Goal: Task Accomplishment & Management: Complete application form

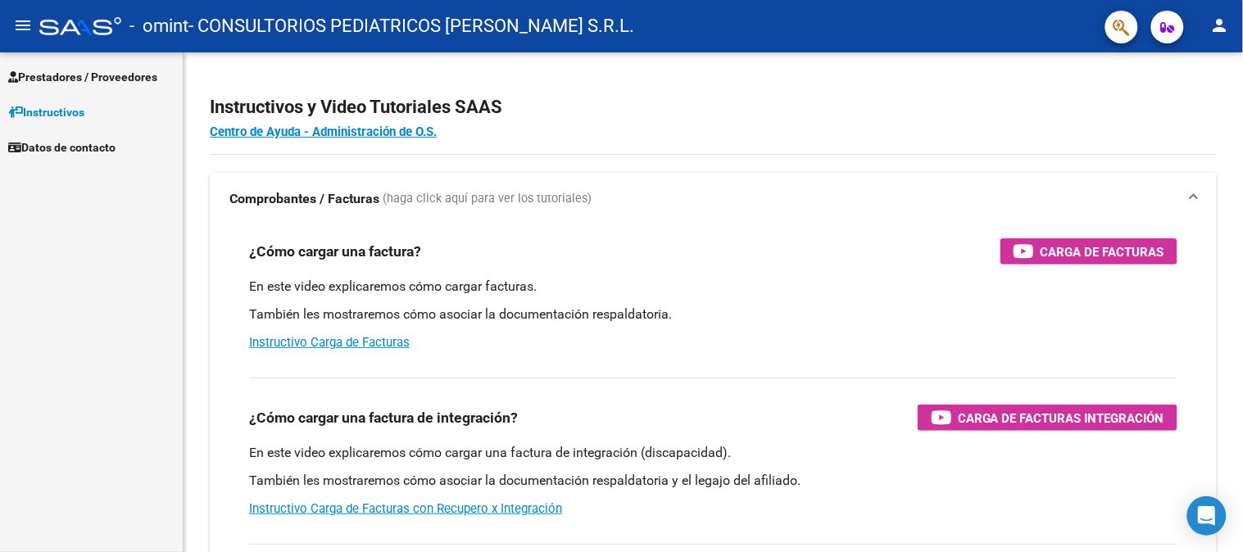
click at [157, 84] on span "Prestadores / Proveedores" at bounding box center [82, 77] width 149 height 18
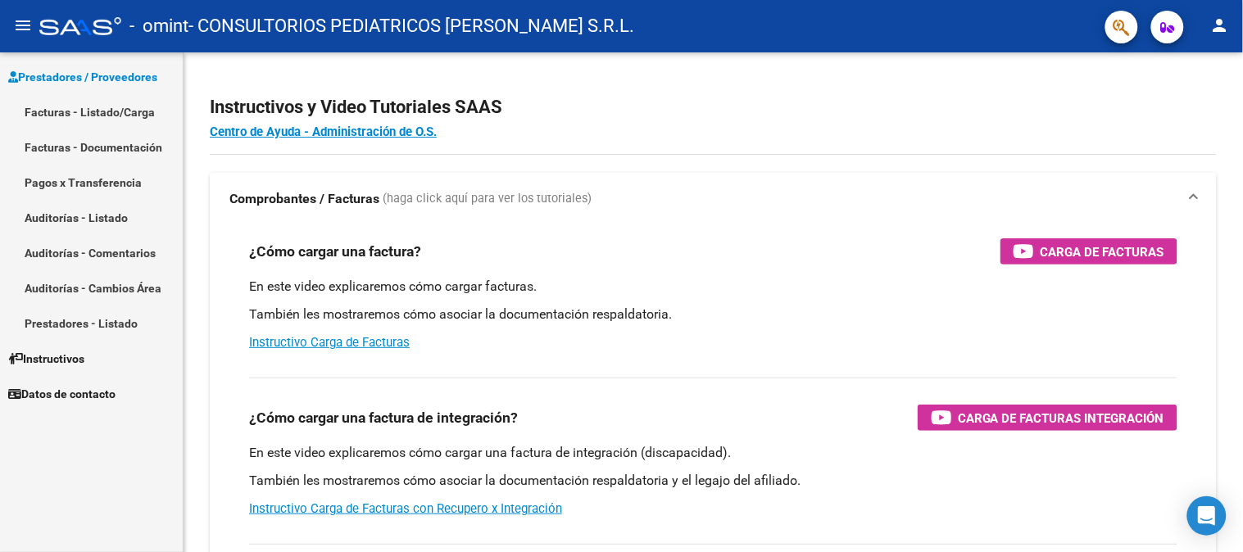
click at [146, 110] on link "Facturas - Listado/Carga" at bounding box center [91, 111] width 183 height 35
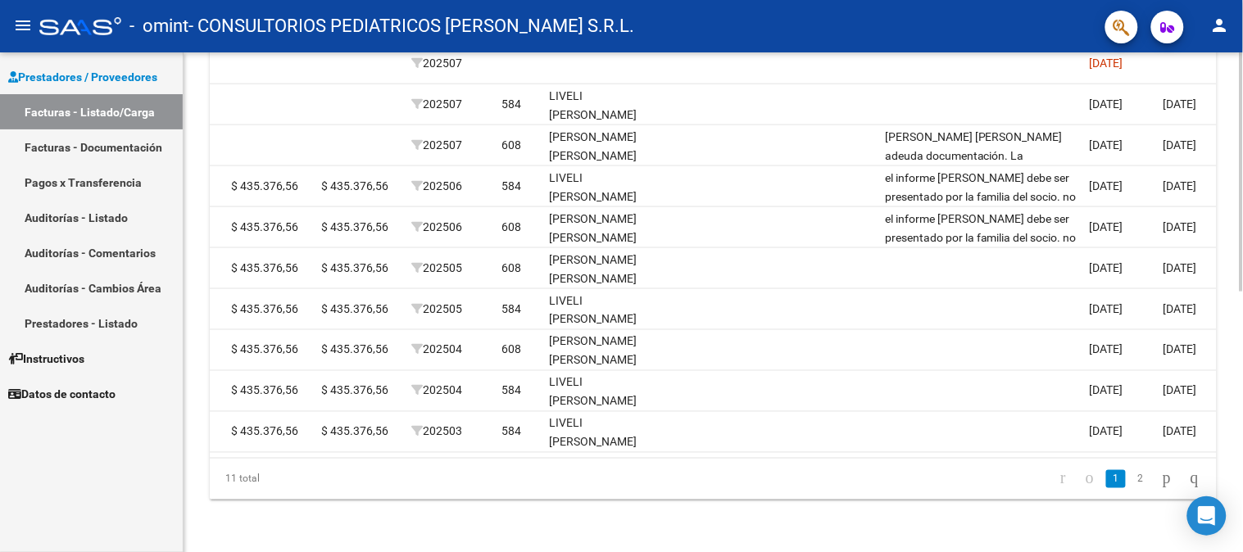
scroll to position [0, 1855]
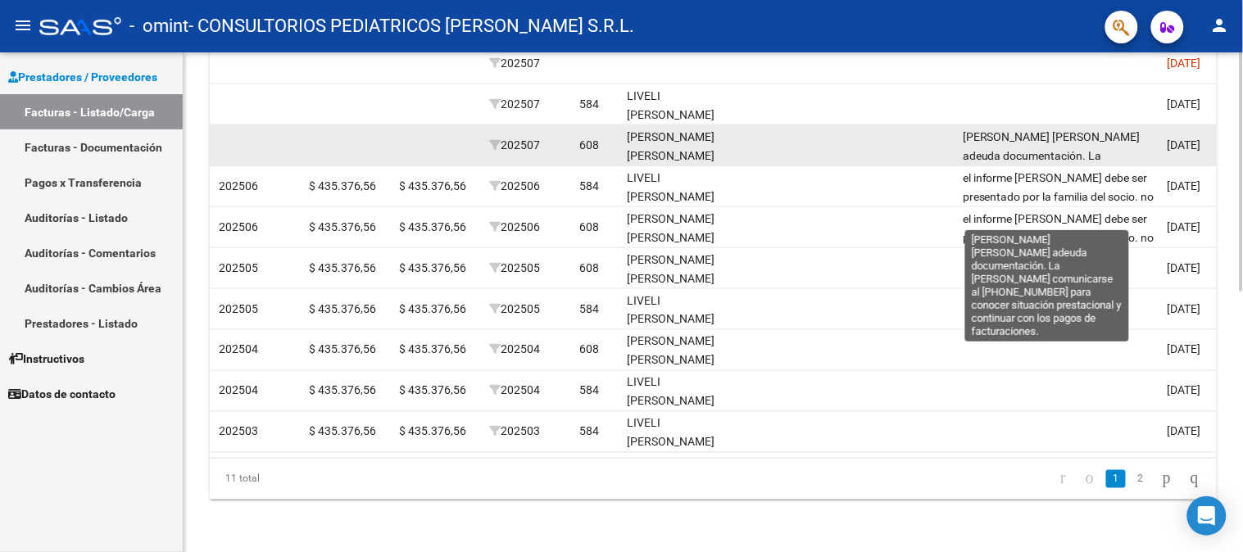
click at [1006, 146] on span "[PERSON_NAME] [PERSON_NAME] adeuda documentación. La [PERSON_NAME] comunicarse …" at bounding box center [1052, 183] width 178 height 106
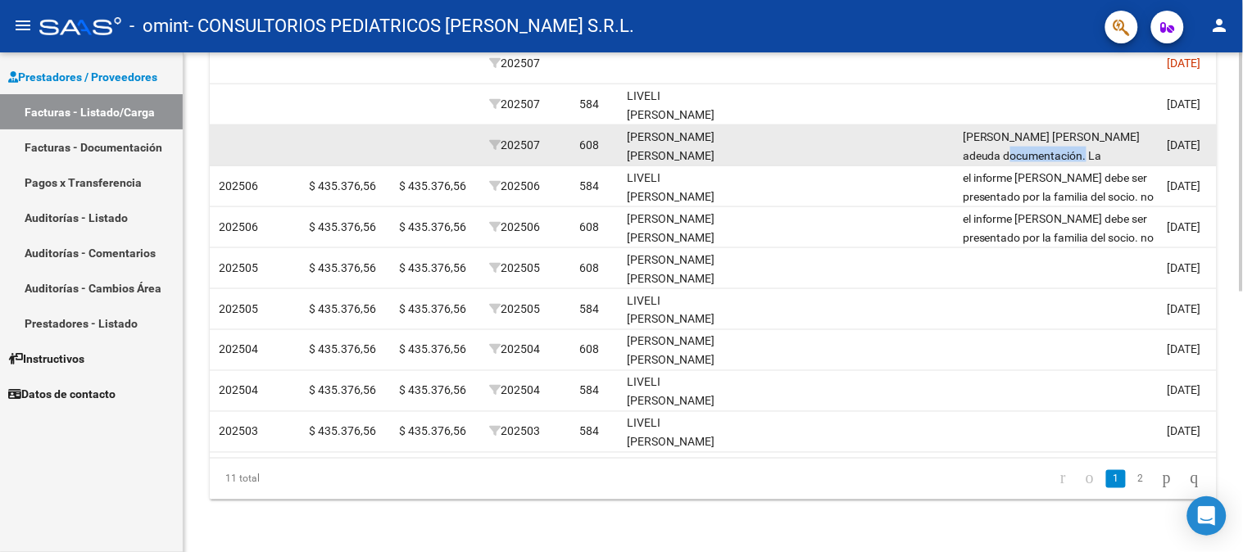
click at [1006, 146] on span "[PERSON_NAME] [PERSON_NAME] adeuda documentación. La [PERSON_NAME] comunicarse …" at bounding box center [1052, 183] width 178 height 106
click at [963, 130] on span "[PERSON_NAME] [PERSON_NAME] adeuda documentación. La [PERSON_NAME] comunicarse …" at bounding box center [1052, 183] width 178 height 106
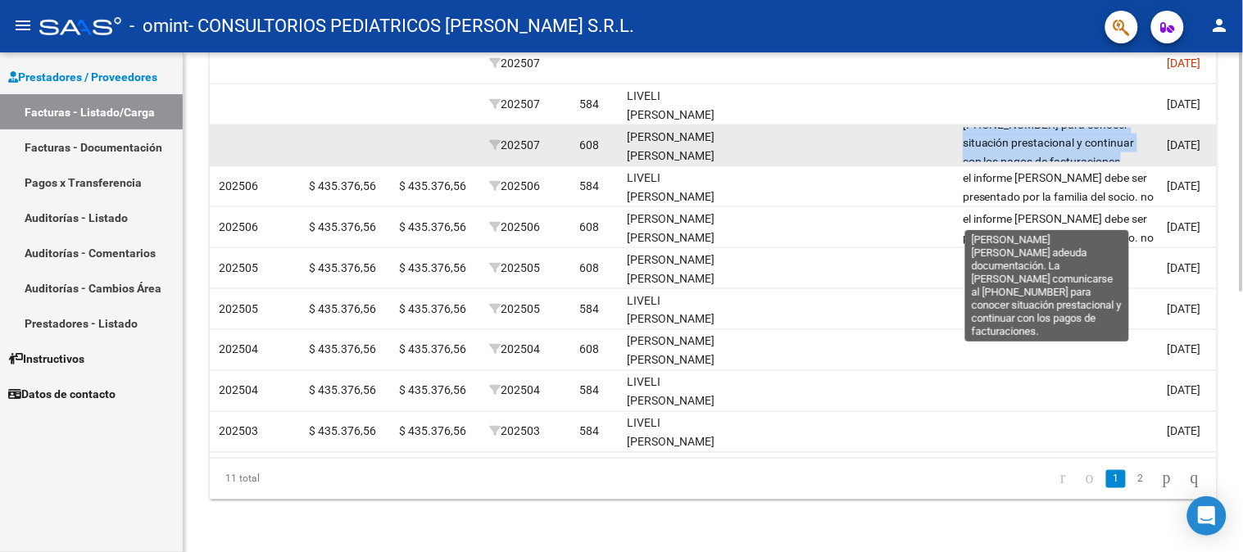
scroll to position [1, 0]
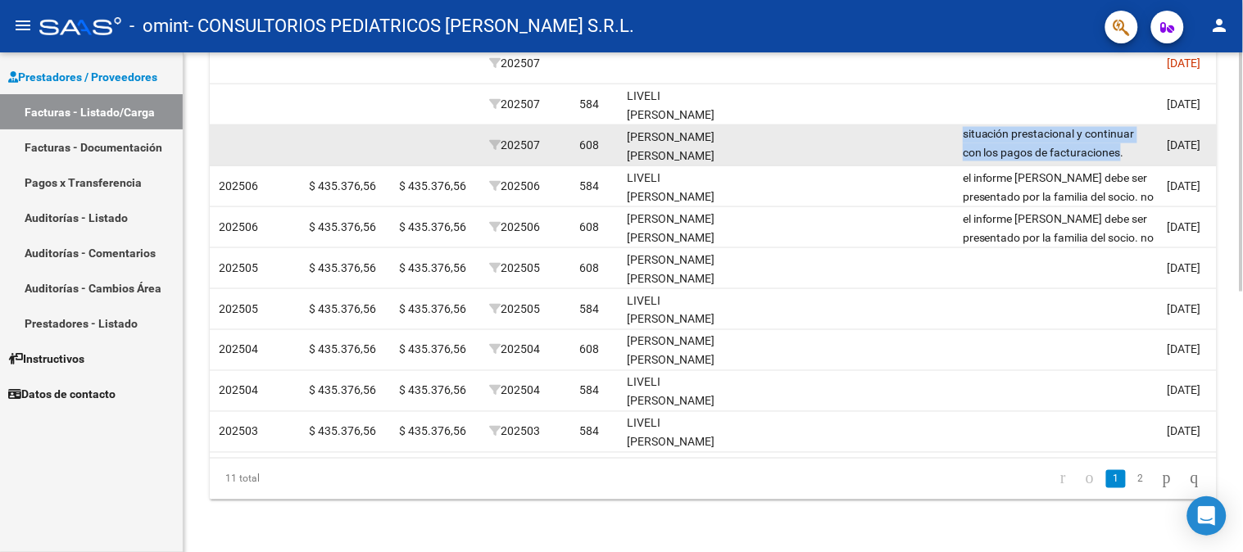
drag, startPoint x: 963, startPoint y: 125, endPoint x: 1125, endPoint y: 142, distance: 163.0
click at [1125, 142] on div "[PERSON_NAME] [PERSON_NAME] adeuda documentación. La [PERSON_NAME] comunicarse …" at bounding box center [1059, 144] width 192 height 34
drag, startPoint x: 993, startPoint y: 129, endPoint x: 1047, endPoint y: 134, distance: 54.3
click at [1047, 134] on span "[PERSON_NAME] [PERSON_NAME] adeuda documentación. La [PERSON_NAME] comunicarse …" at bounding box center [1052, 105] width 178 height 106
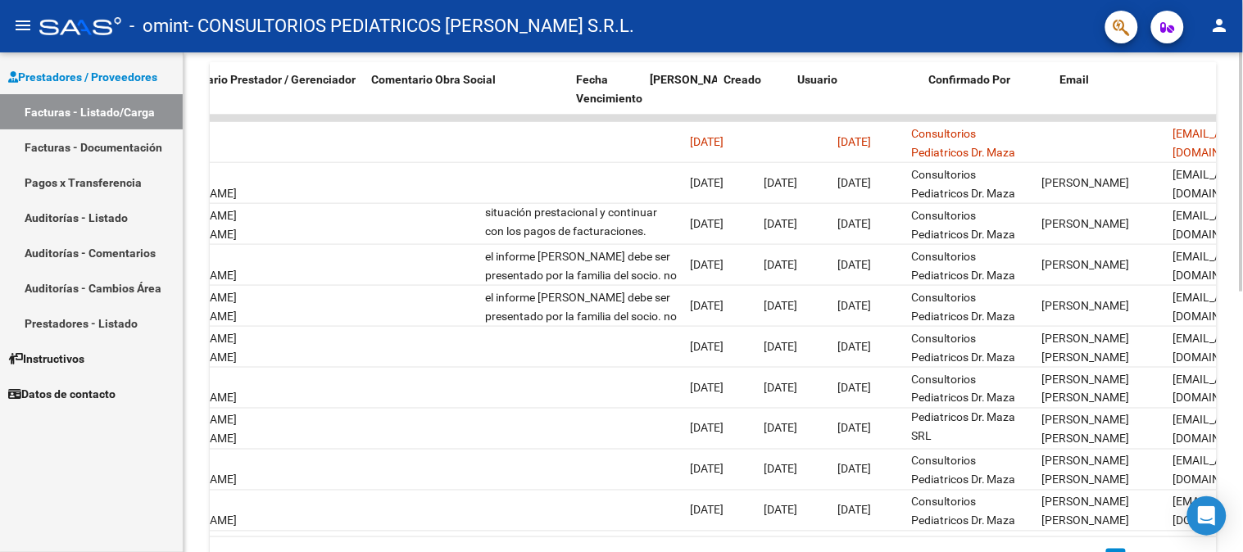
scroll to position [0, 2446]
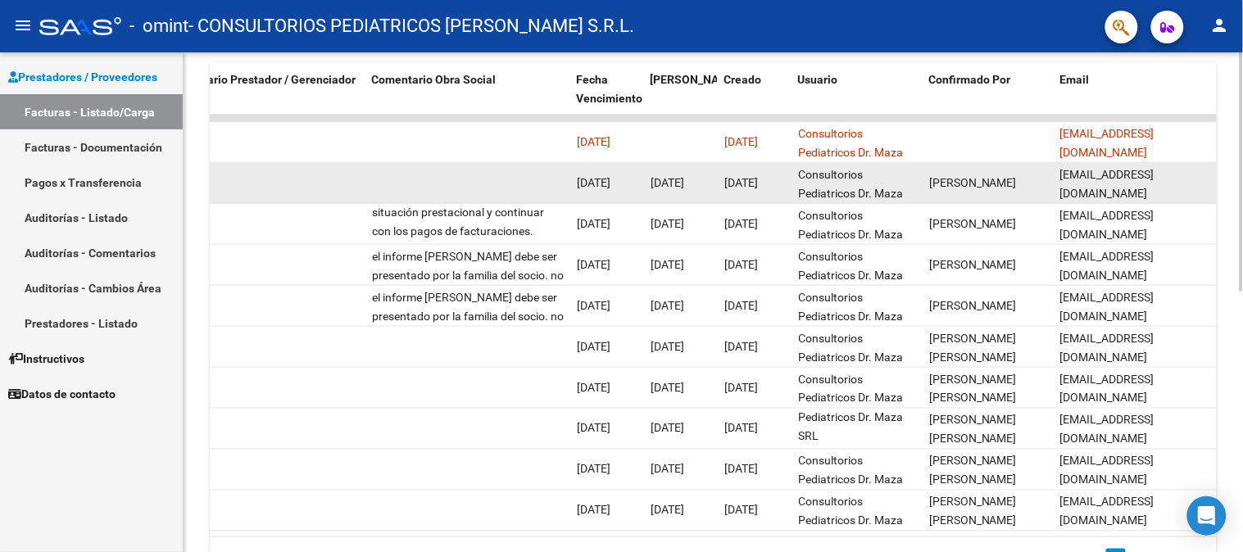
click at [495, 185] on datatable-body-cell at bounding box center [467, 183] width 205 height 40
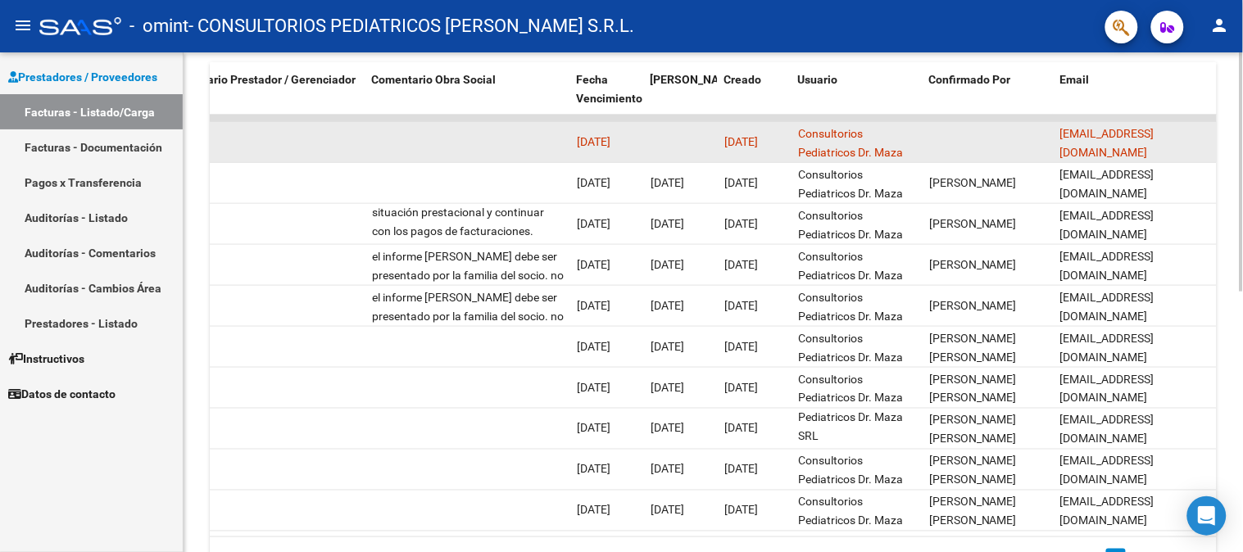
click at [489, 146] on datatable-body-cell at bounding box center [467, 142] width 205 height 40
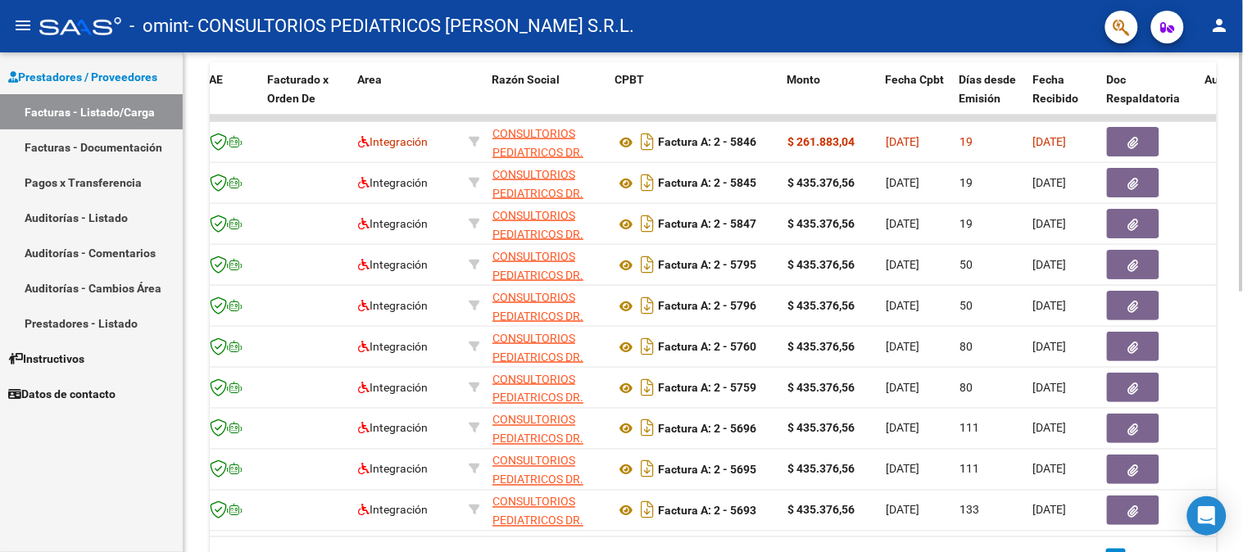
scroll to position [0, 0]
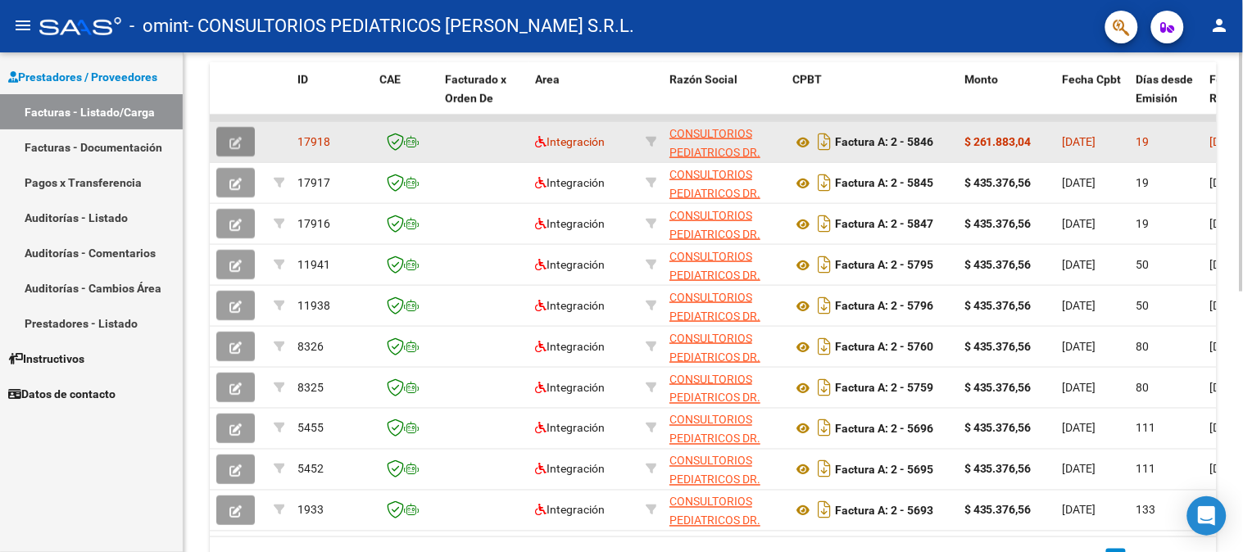
click at [235, 129] on button "button" at bounding box center [235, 141] width 39 height 29
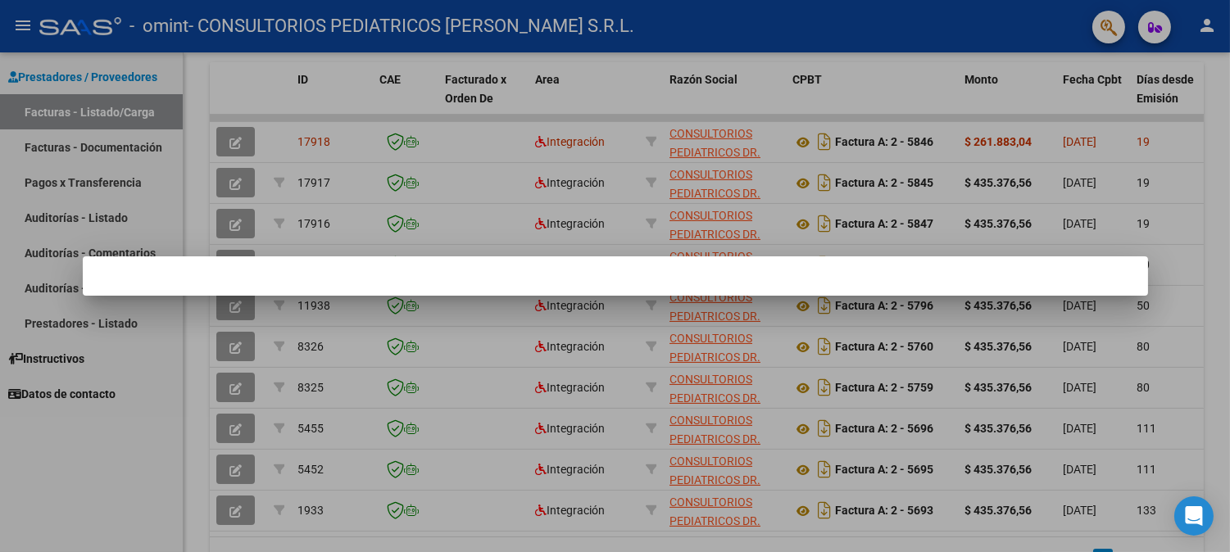
click at [588, 203] on div at bounding box center [615, 276] width 1230 height 552
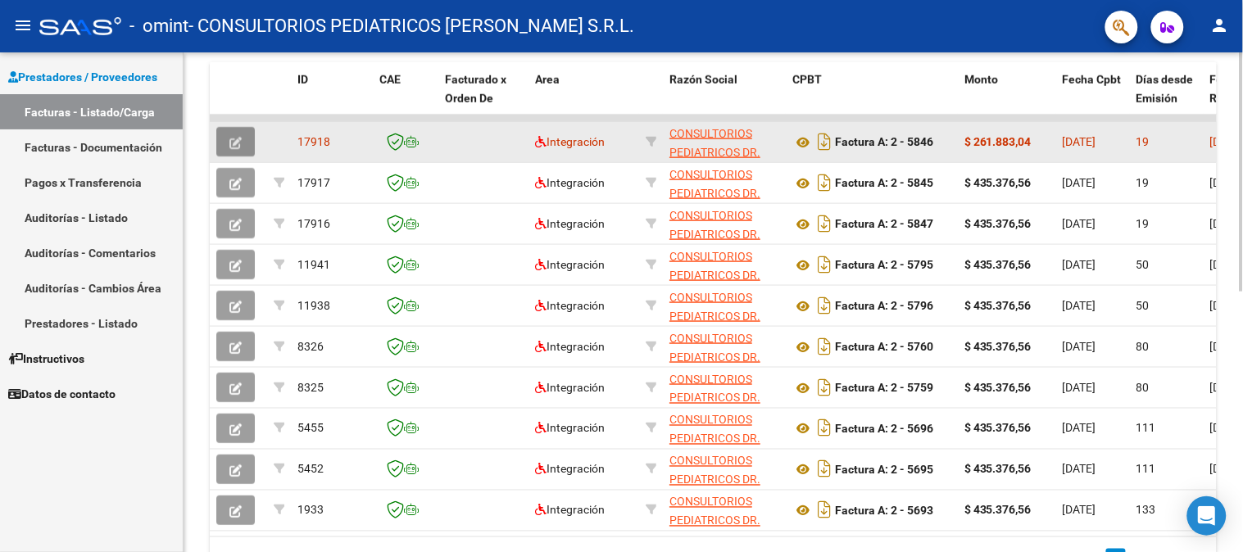
click at [226, 144] on button "button" at bounding box center [235, 141] width 39 height 29
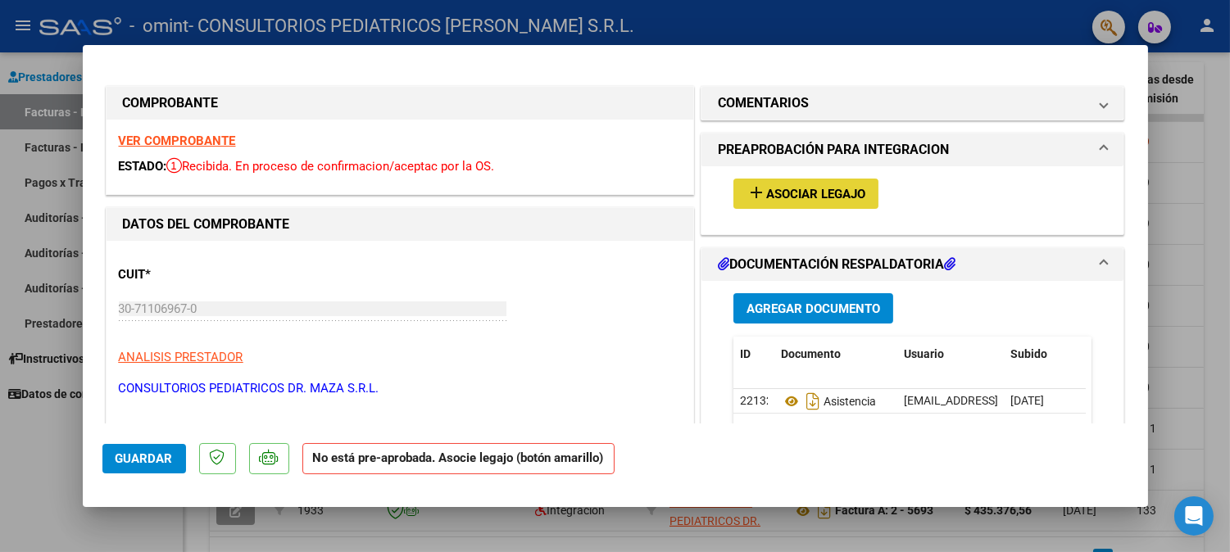
click at [831, 197] on span "Asociar Legajo" at bounding box center [815, 194] width 99 height 15
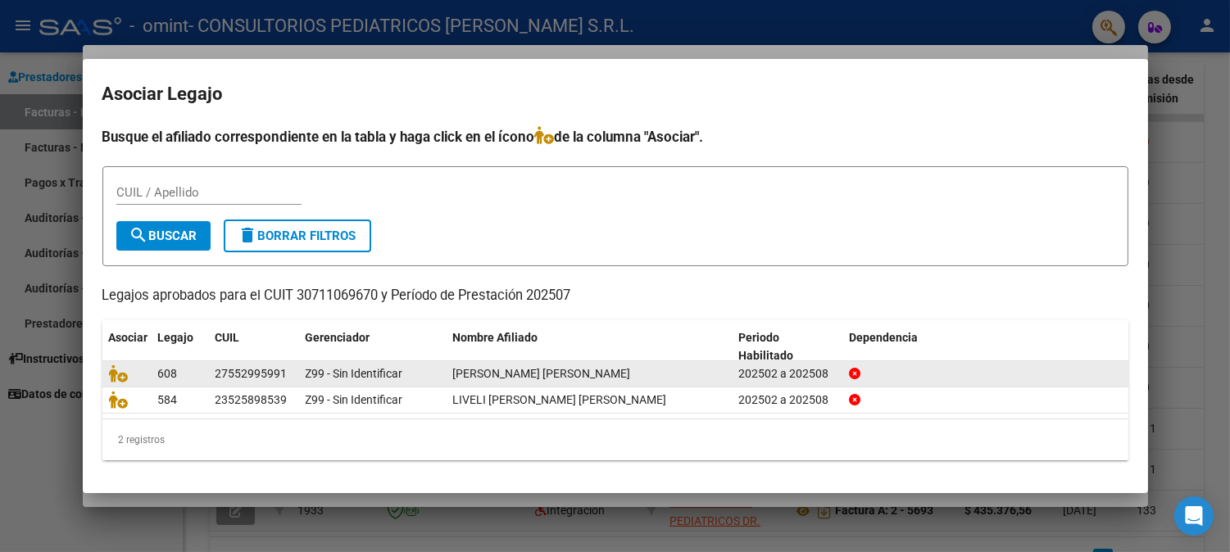
drag, startPoint x: 823, startPoint y: 366, endPoint x: 813, endPoint y: 366, distance: 9.8
click at [813, 366] on div "202502 a 202508" at bounding box center [786, 374] width 97 height 19
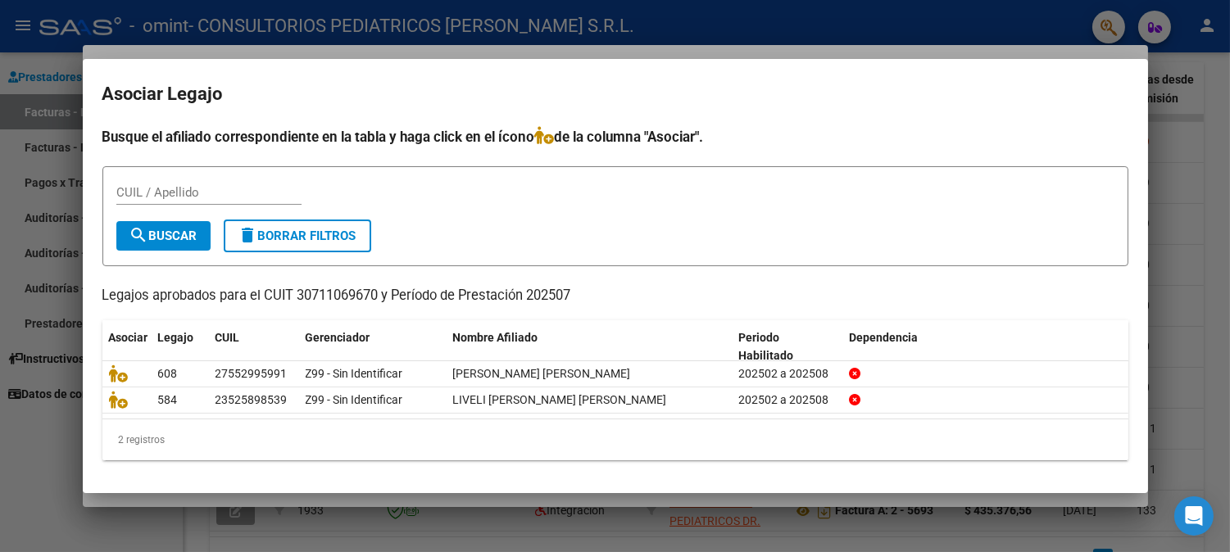
click at [1161, 189] on div at bounding box center [615, 276] width 1230 height 552
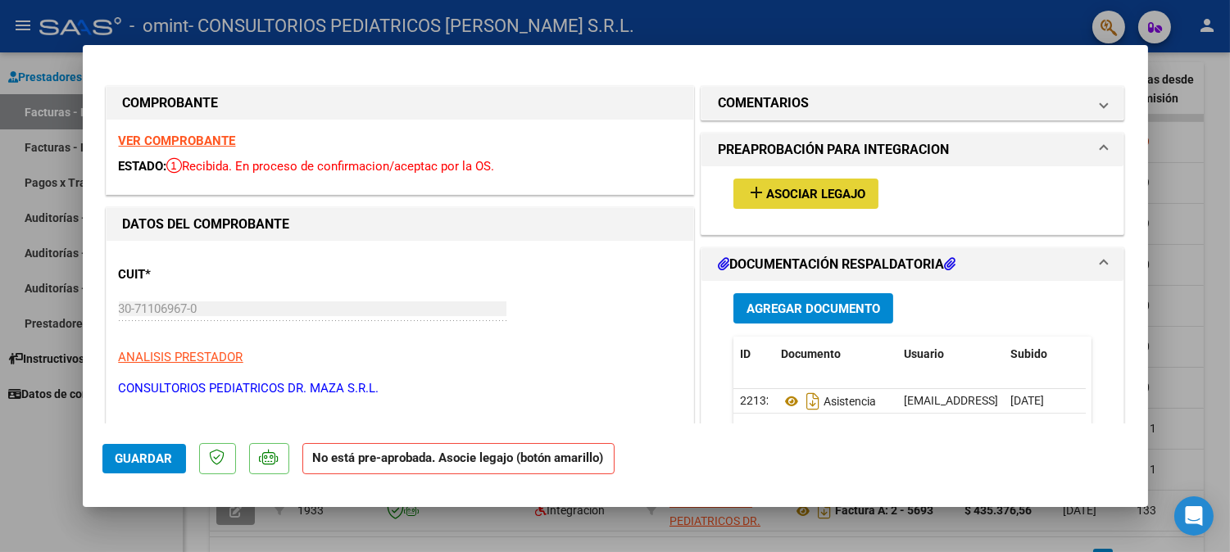
click at [823, 202] on button "add Asociar Legajo" at bounding box center [805, 194] width 145 height 30
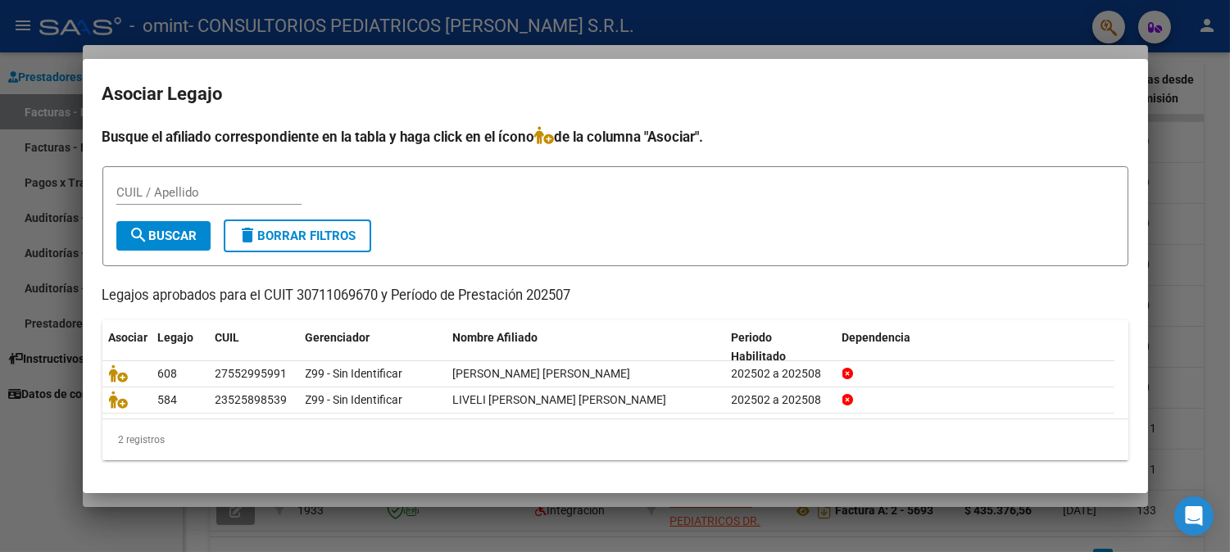
click at [823, 205] on div "CUIL / Apellido" at bounding box center [615, 200] width 998 height 40
click at [1167, 226] on div at bounding box center [615, 276] width 1230 height 552
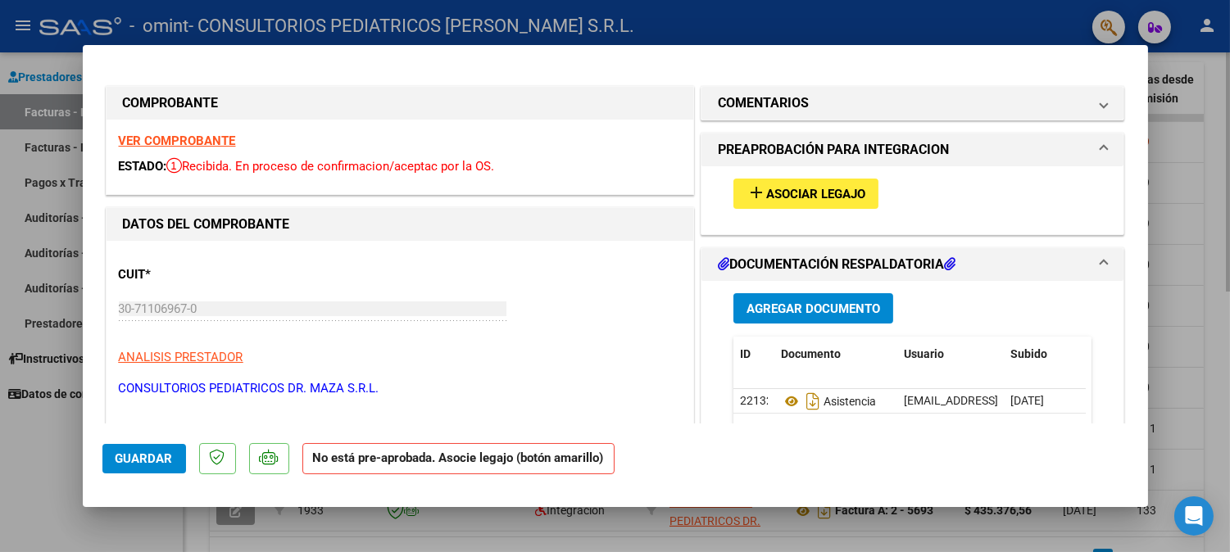
click at [1208, 156] on div at bounding box center [615, 276] width 1230 height 552
type input "$ 0,00"
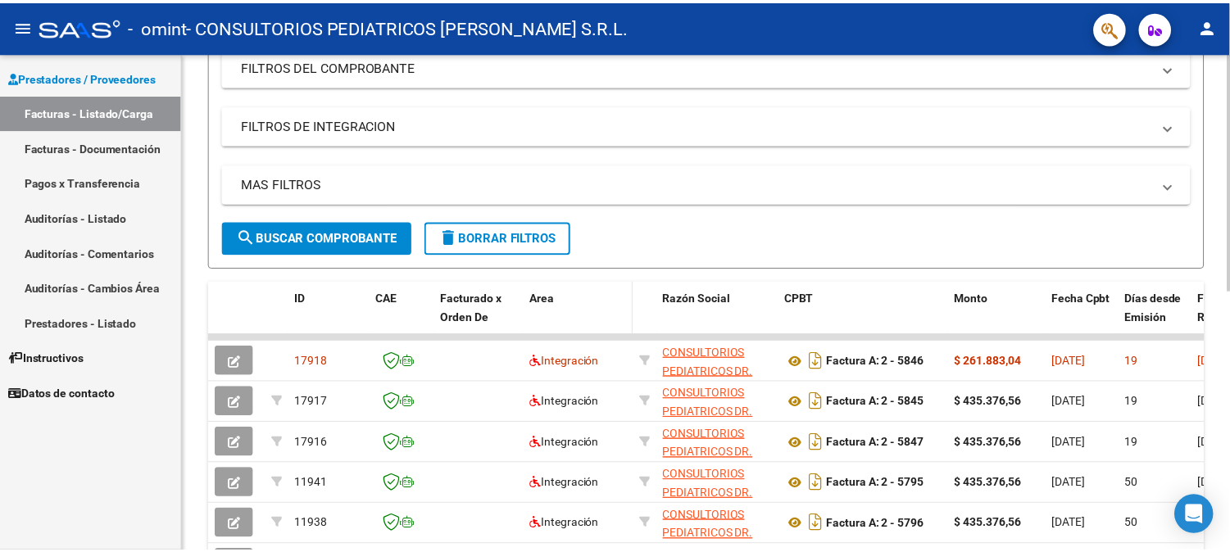
scroll to position [273, 0]
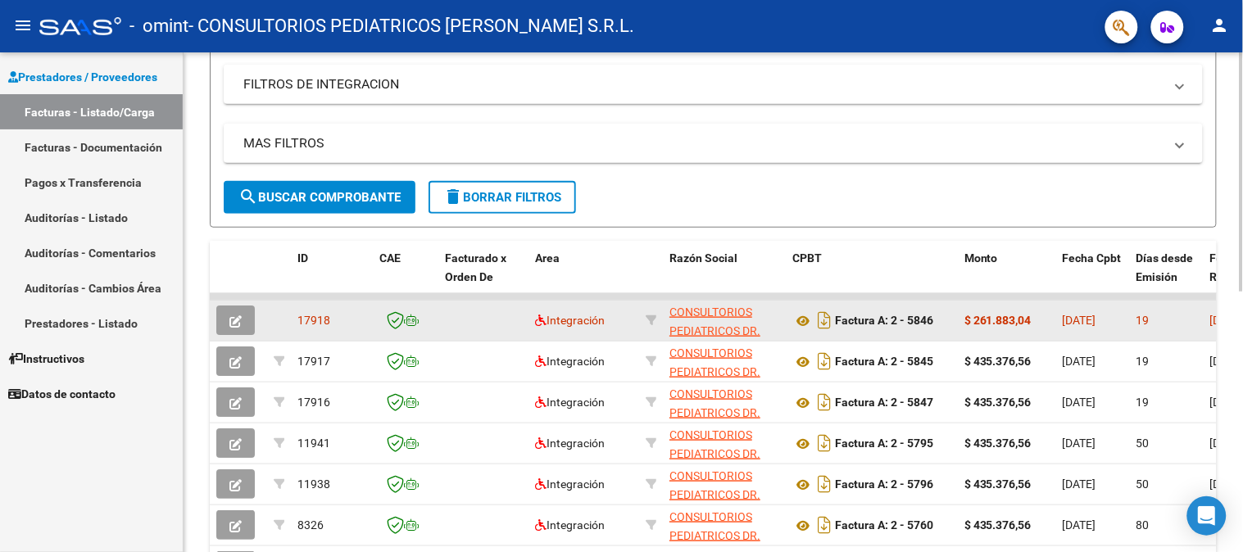
click at [244, 318] on button "button" at bounding box center [235, 320] width 39 height 29
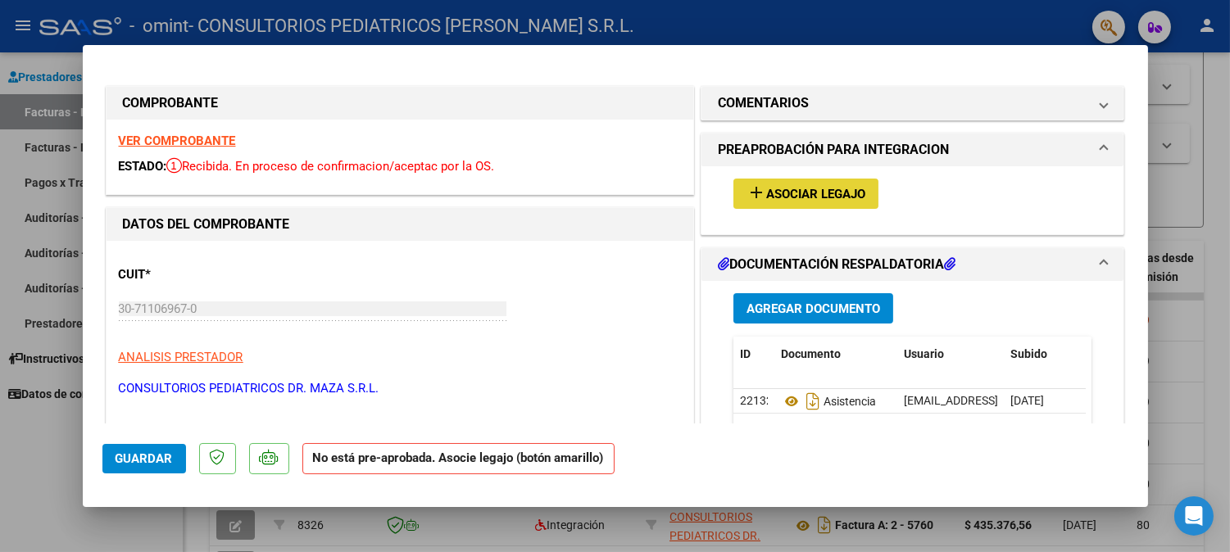
click at [774, 201] on span "Asociar Legajo" at bounding box center [815, 194] width 99 height 15
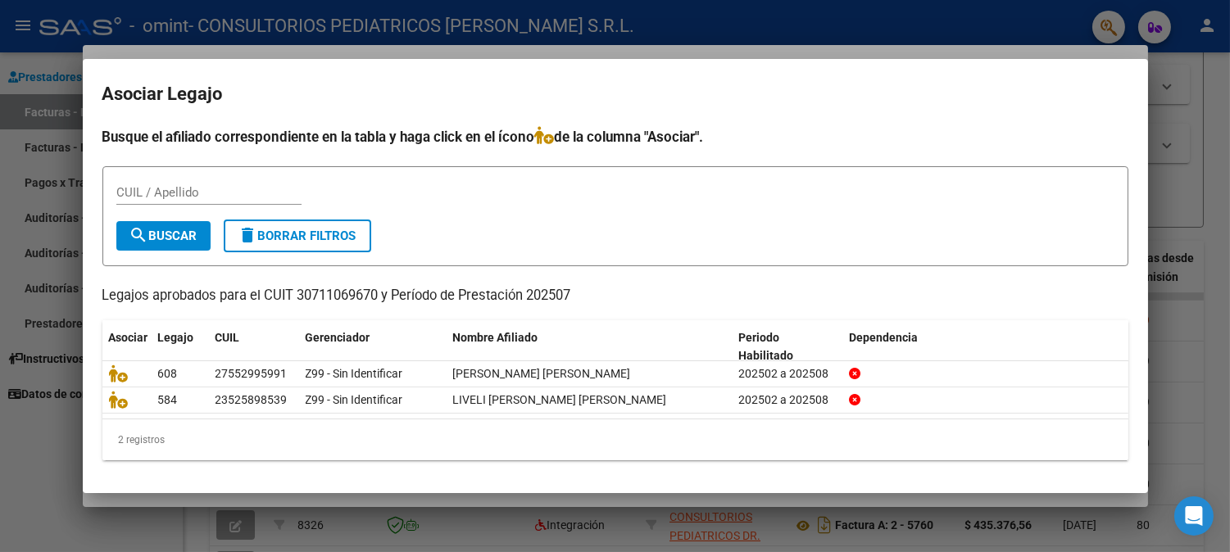
click at [1175, 137] on div at bounding box center [615, 276] width 1230 height 552
